Goal: Communication & Community: Answer question/provide support

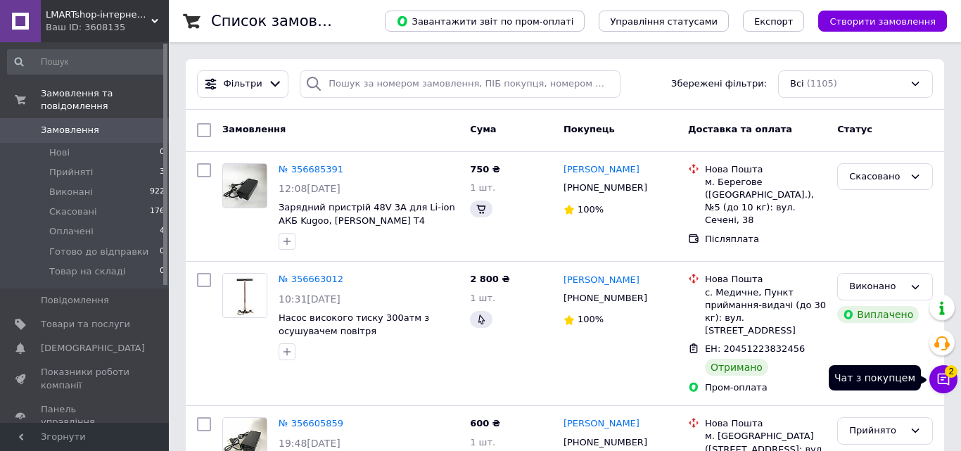
click at [942, 382] on button "Чат з покупцем 2" at bounding box center [944, 379] width 28 height 28
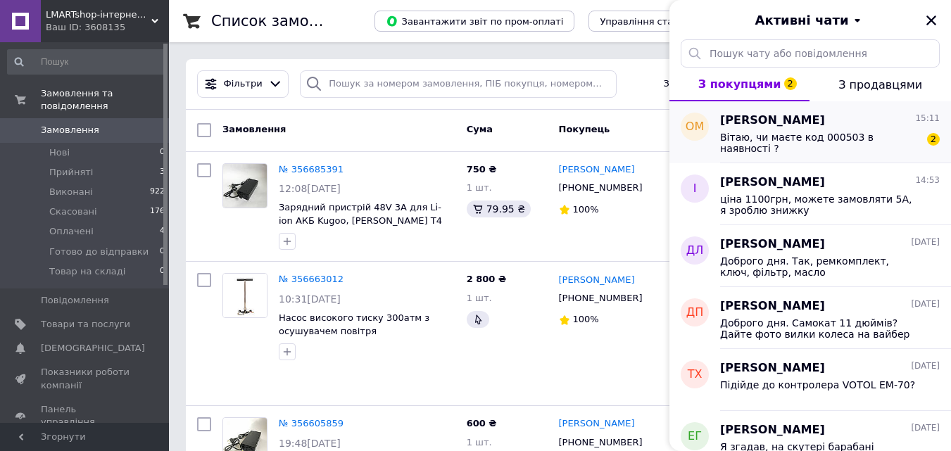
click at [815, 149] on span "Вітаю, чи маєте код 000503 в наявності ?" at bounding box center [820, 143] width 200 height 23
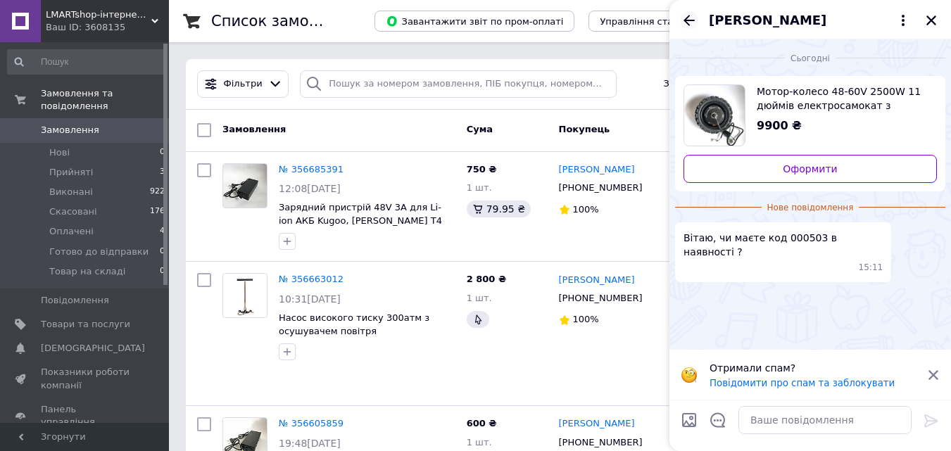
click at [688, 25] on icon "Назад" at bounding box center [689, 20] width 17 height 17
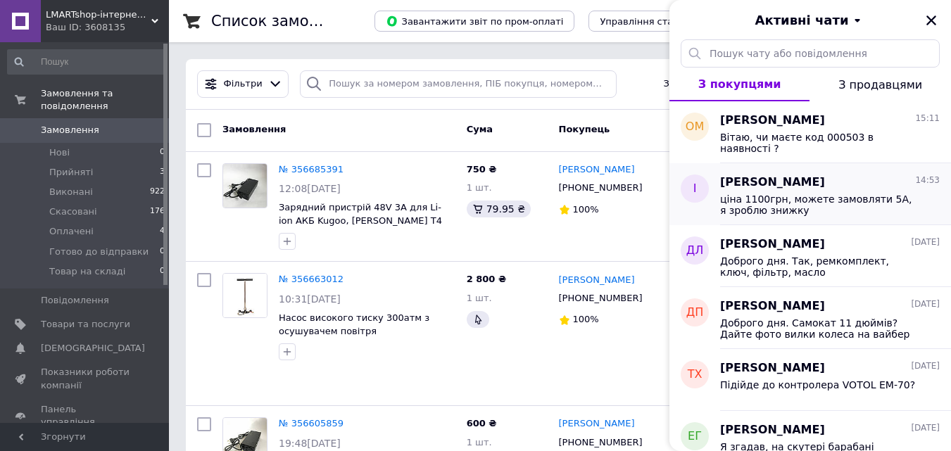
click at [780, 211] on span "ціна 1100грн, можете замовляти 5А, я зроблю знижку" at bounding box center [820, 205] width 200 height 23
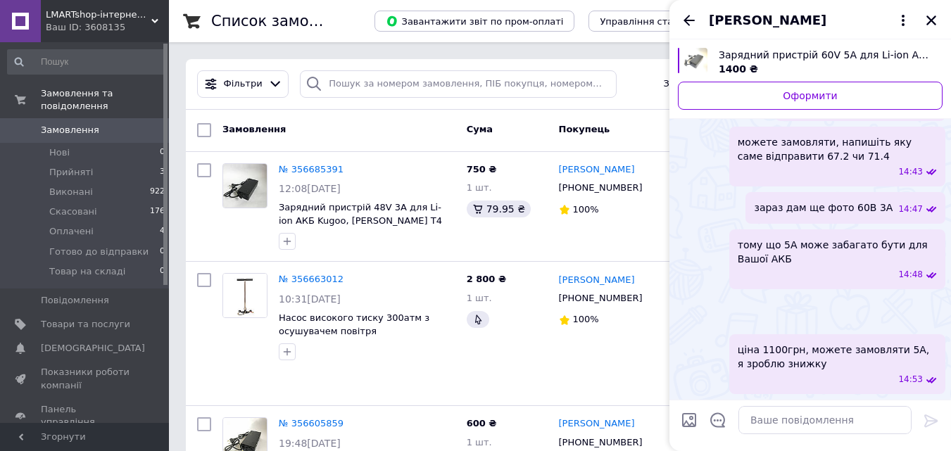
scroll to position [2167, 0]
click at [690, 23] on icon "Назад" at bounding box center [689, 20] width 17 height 17
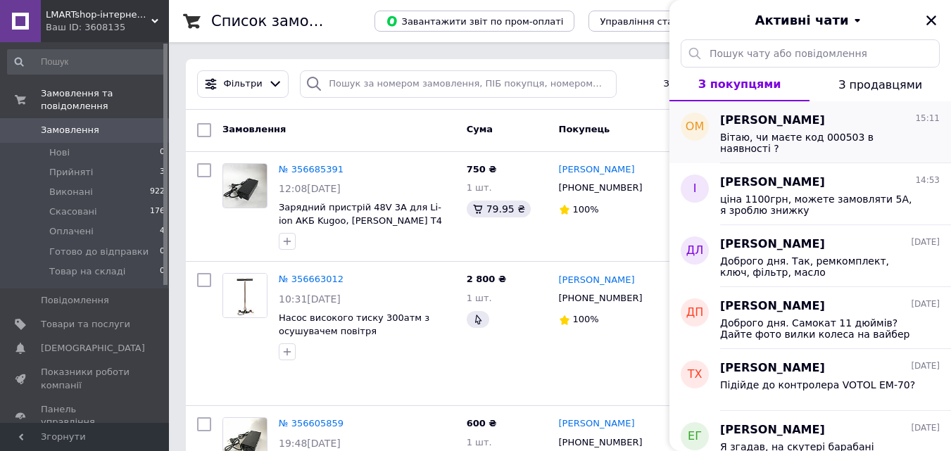
click at [788, 146] on span "Вітаю, чи маєте код 000503 в наявності ?" at bounding box center [820, 143] width 200 height 23
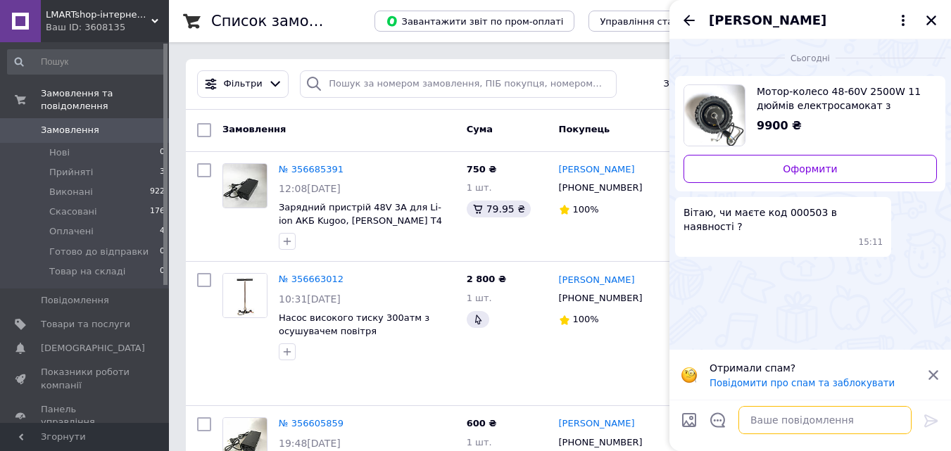
click at [817, 420] on textarea at bounding box center [824, 420] width 173 height 28
type textarea "D"
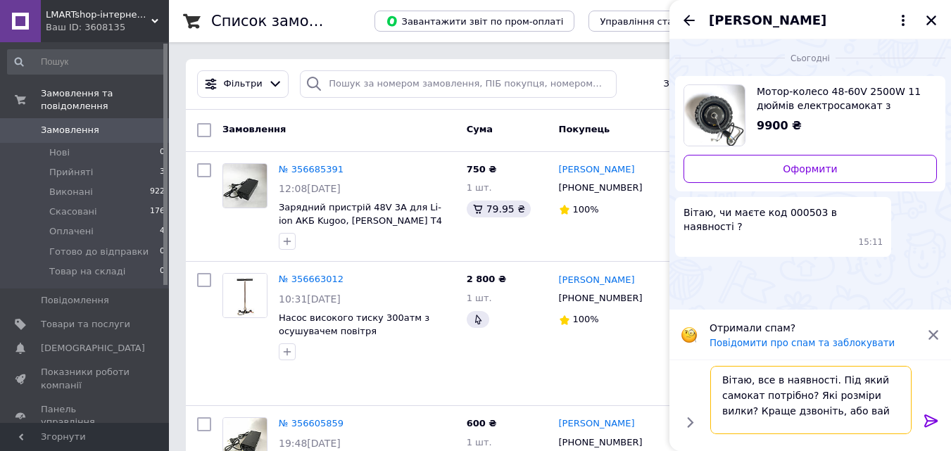
scroll to position [1, 0]
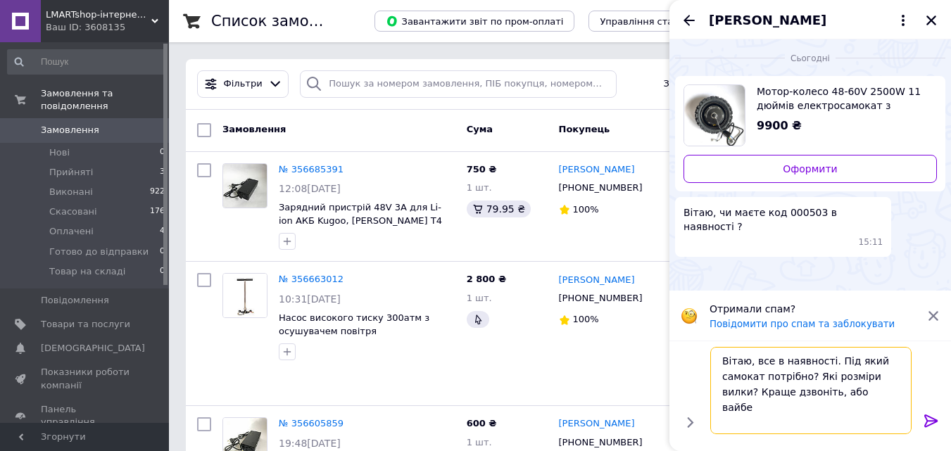
type textarea "Вітаю, все в наявності. Під який самокат потрібно? Які розміри вилки? Краще дзв…"
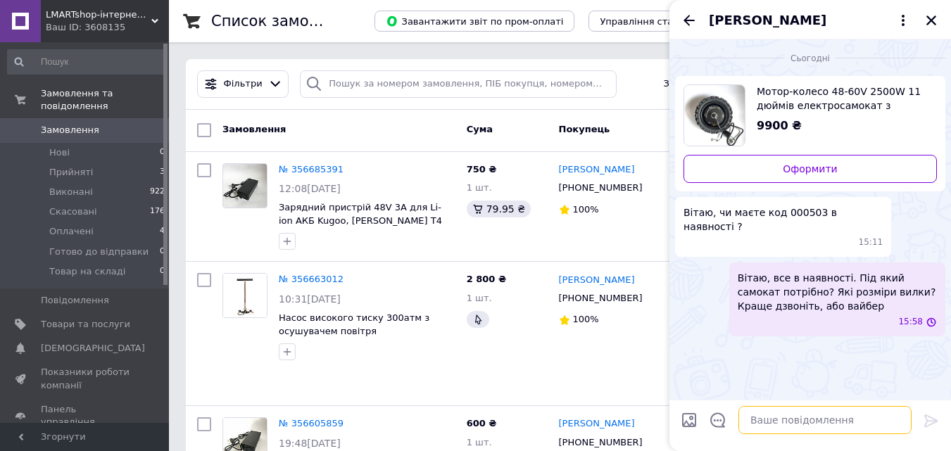
scroll to position [0, 0]
click at [685, 18] on icon "Назад" at bounding box center [689, 20] width 17 height 17
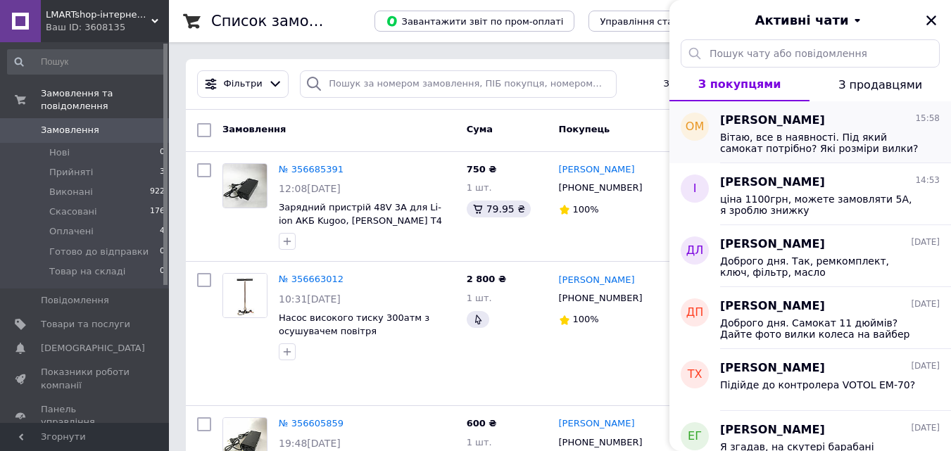
click at [813, 148] on span "Вітаю, все в наявності. Під який самокат потрібно? Які розміри вилки? Краще дзв…" at bounding box center [820, 143] width 200 height 23
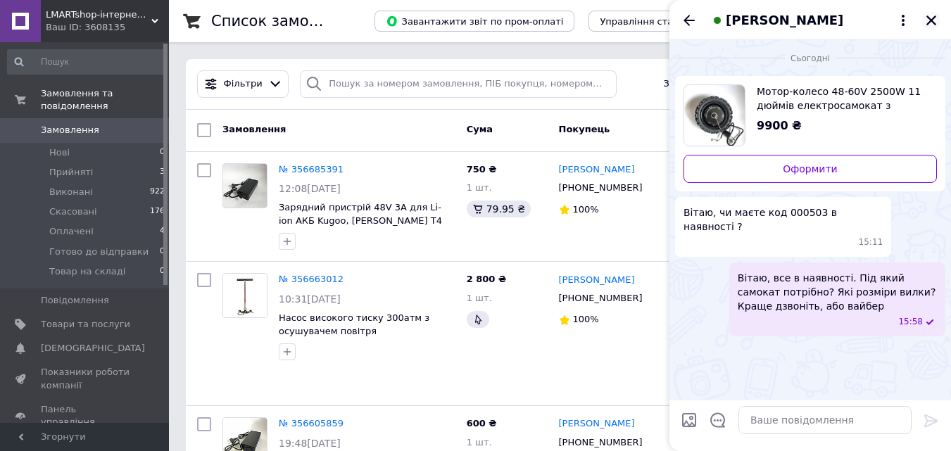
click at [931, 27] on icon "Закрити" at bounding box center [931, 20] width 13 height 13
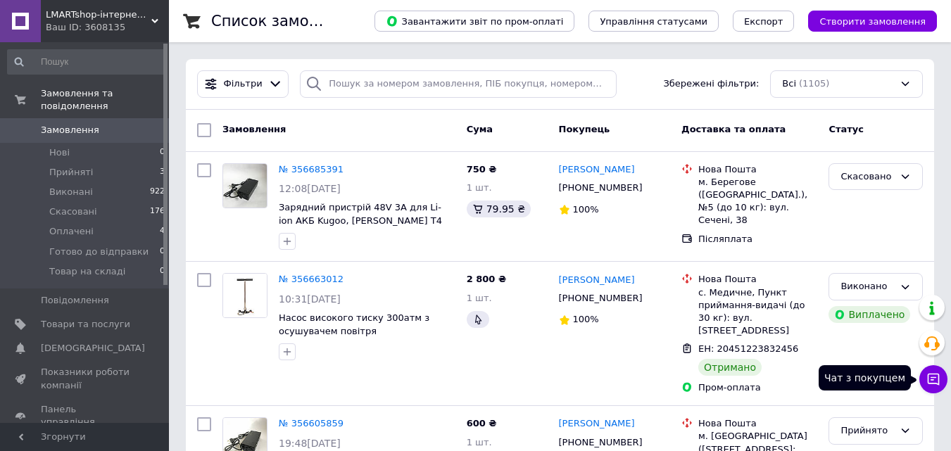
click at [939, 384] on icon at bounding box center [933, 379] width 14 height 14
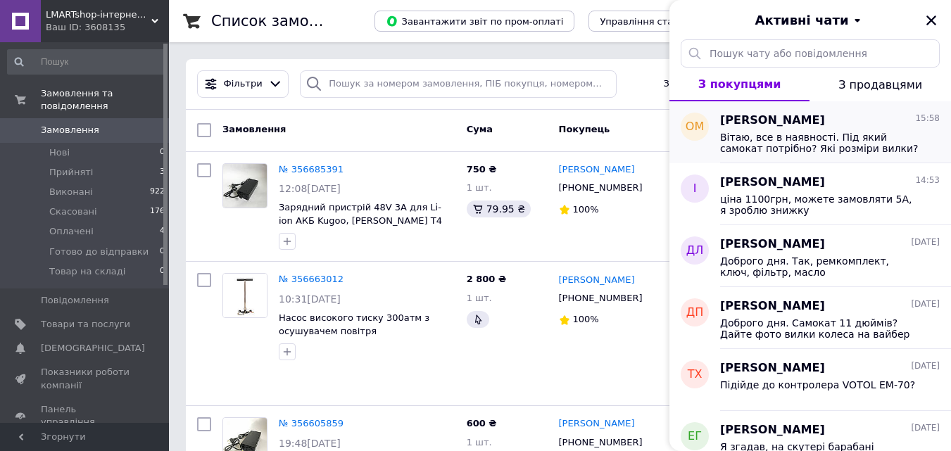
click at [830, 141] on span "Вітаю, все в наявності. Під який самокат потрібно? Які розміри вилки? Краще дзв…" at bounding box center [820, 143] width 200 height 23
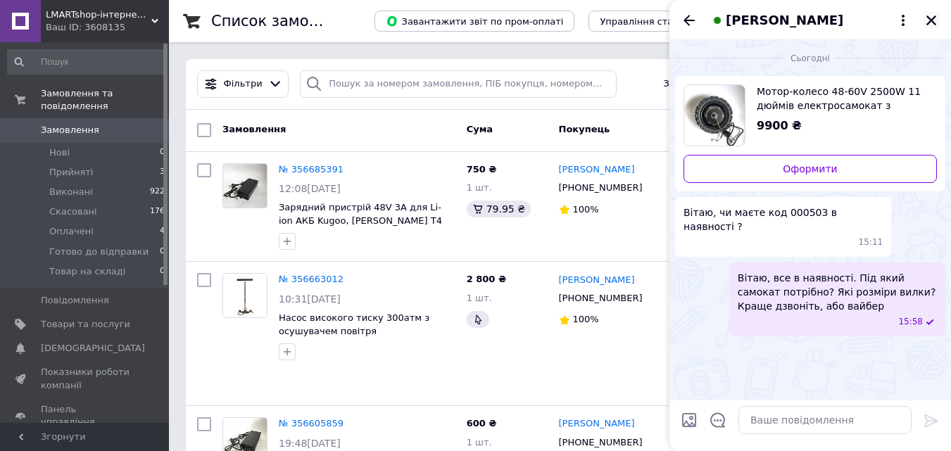
click at [934, 23] on icon "Закрити" at bounding box center [931, 20] width 13 height 13
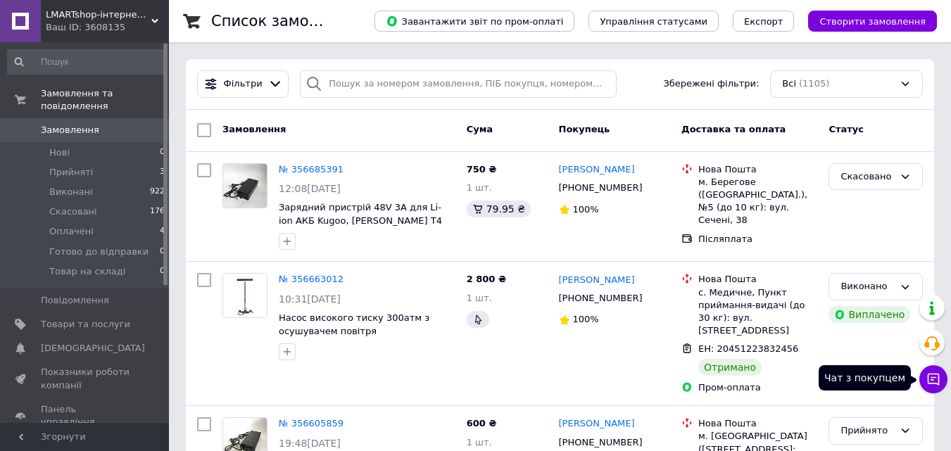
click at [937, 378] on icon at bounding box center [933, 379] width 14 height 14
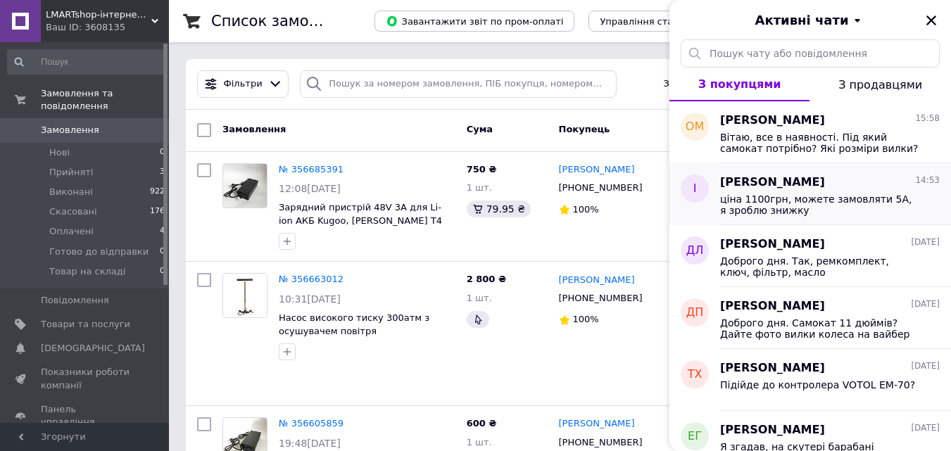
click at [771, 213] on span "ціна 1100грн, можете замовляти 5А, я зроблю знижку" at bounding box center [820, 205] width 200 height 23
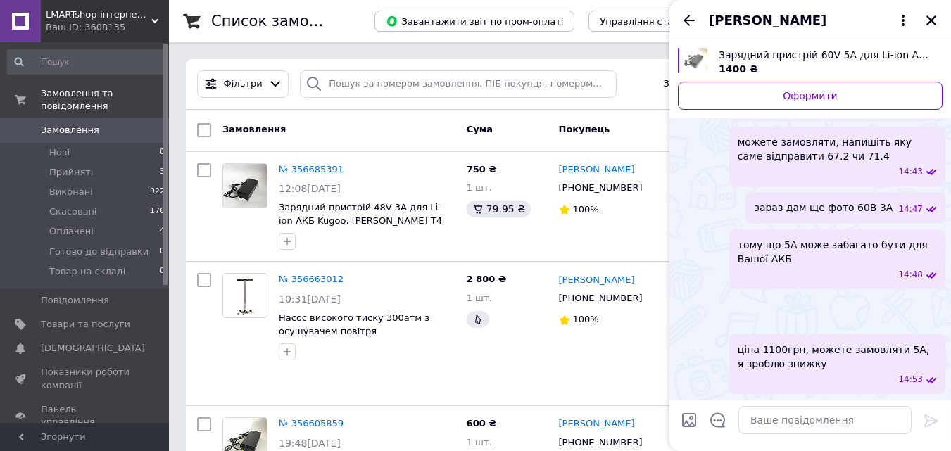
scroll to position [2089, 0]
click at [930, 18] on icon "Закрити" at bounding box center [931, 20] width 13 height 13
